Goal: Find specific page/section: Find specific page/section

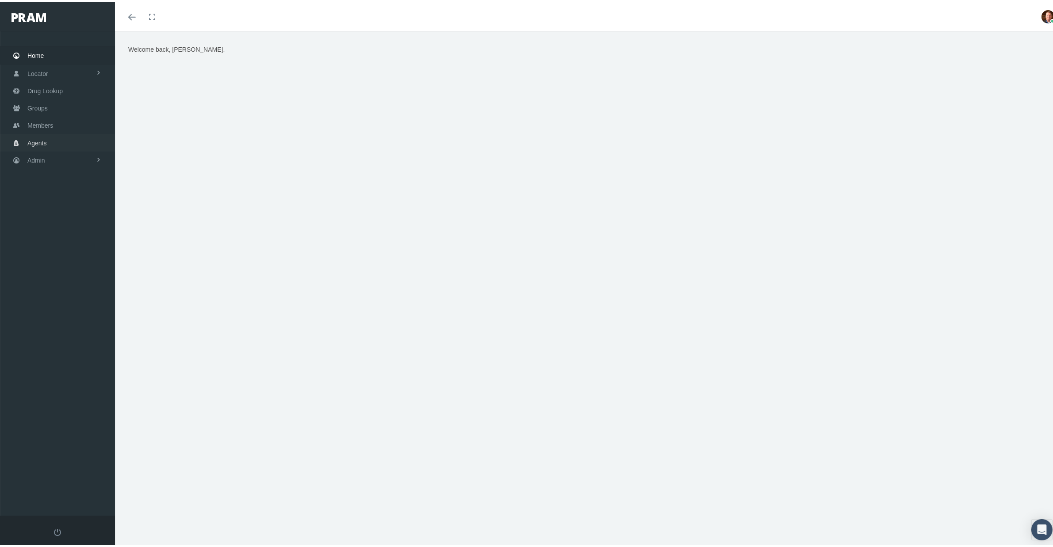
click at [38, 142] on span "Agents" at bounding box center [36, 141] width 19 height 17
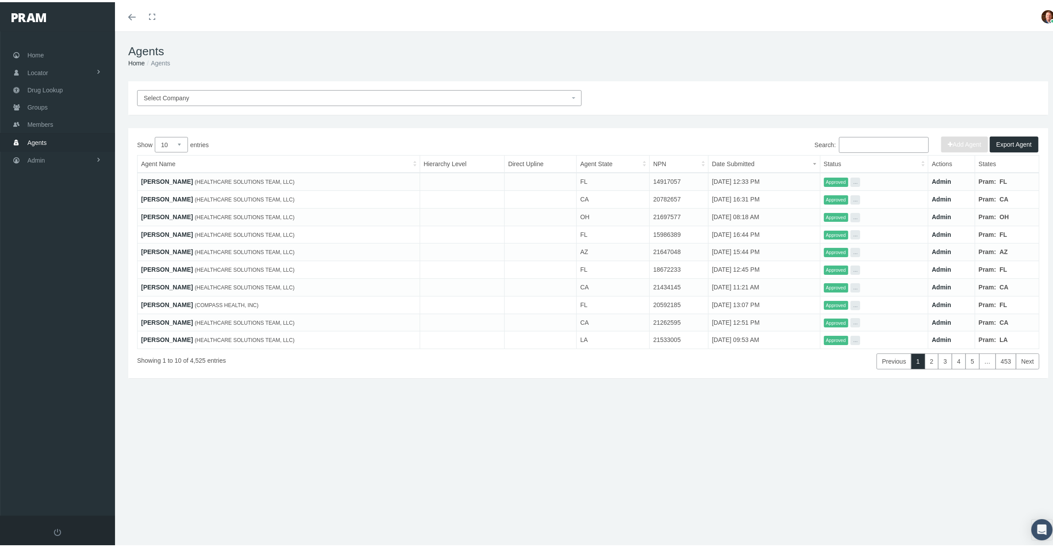
click at [860, 145] on input "Search:" at bounding box center [884, 143] width 90 height 16
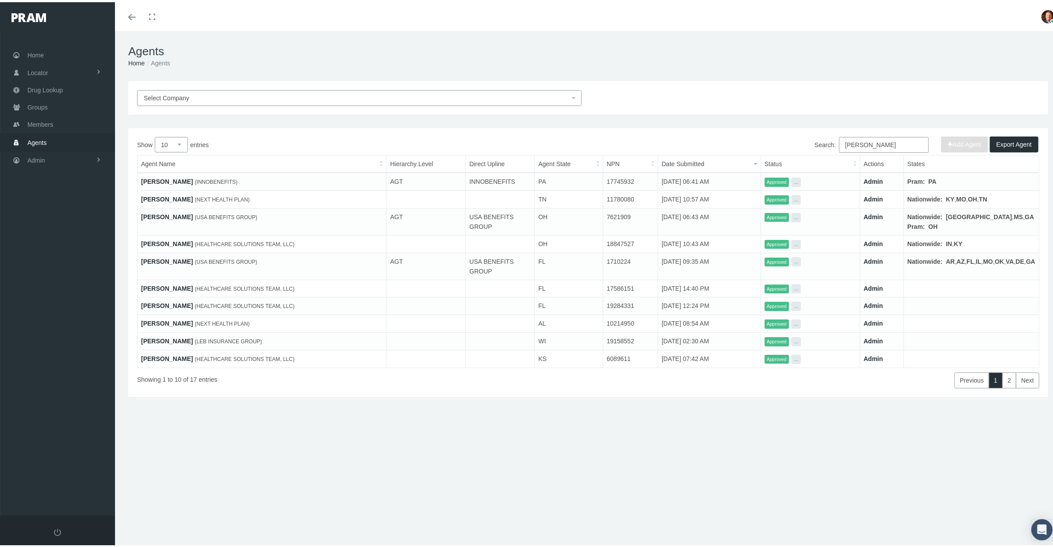
type input "[PERSON_NAME]"
click at [179, 145] on select "10 25 50 100" at bounding box center [171, 142] width 33 height 15
select select "100"
click at [155, 135] on select "10 25 50 100" at bounding box center [171, 142] width 33 height 15
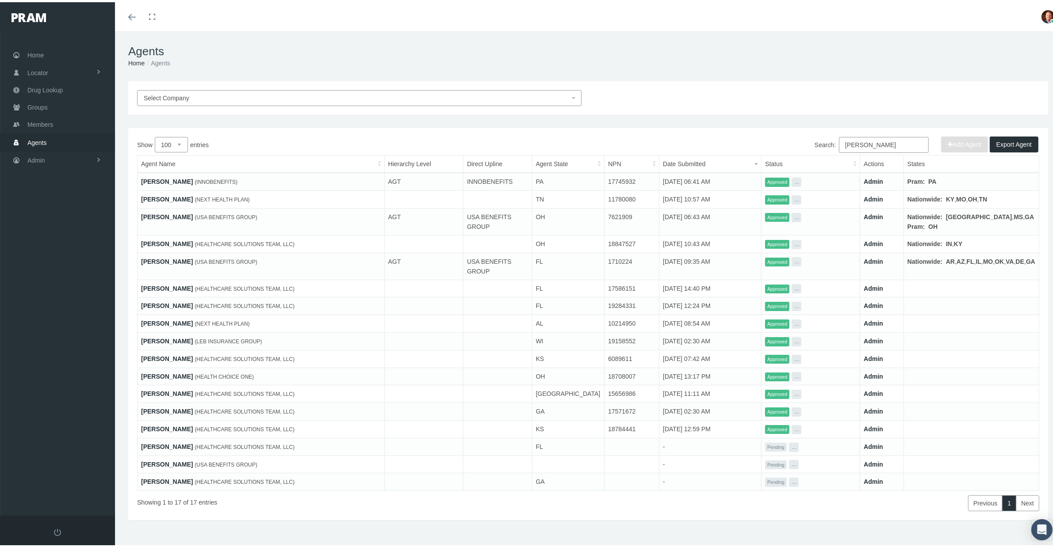
click at [891, 146] on input "[PERSON_NAME]" at bounding box center [884, 143] width 90 height 16
click at [878, 145] on input "[PERSON_NAME]" at bounding box center [884, 143] width 90 height 16
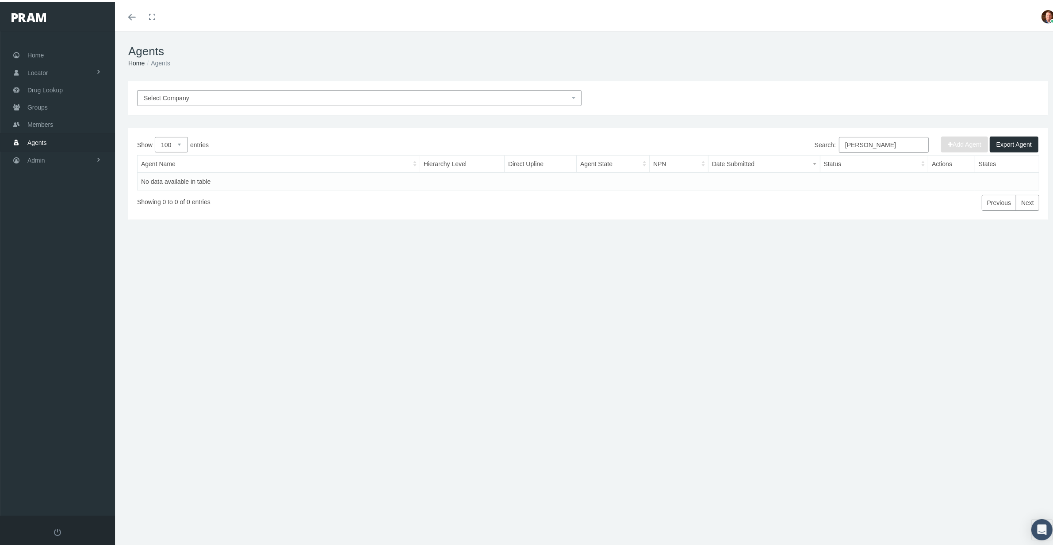
type input "[PERSON_NAME]"
